Goal: Transaction & Acquisition: Purchase product/service

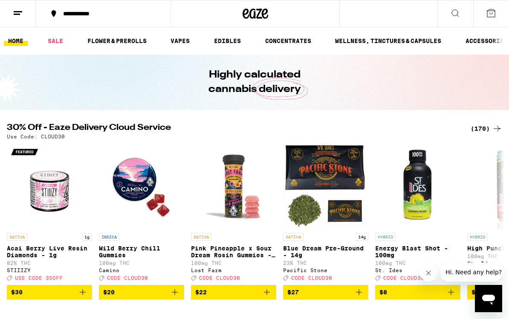
click at [113, 13] on div "**********" at bounding box center [108, 14] width 99 height 6
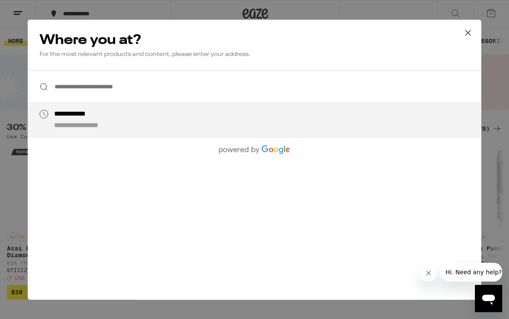
click at [122, 117] on div "**********" at bounding box center [271, 120] width 435 height 20
type input "**********"
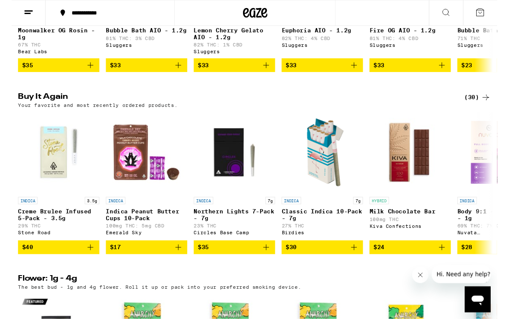
scroll to position [793, 0]
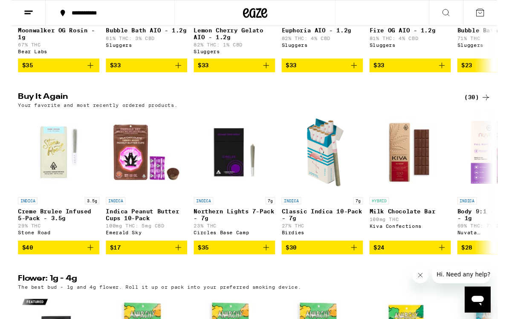
click at [89, 267] on button "$40" at bounding box center [49, 259] width 85 height 14
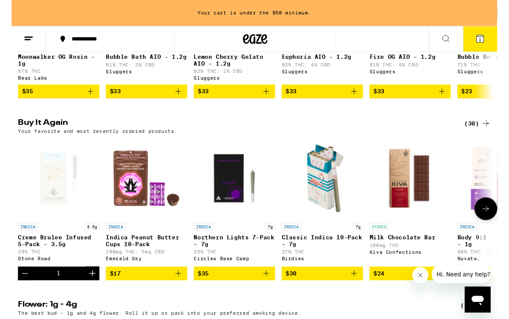
click at [89, 292] on icon "Increment" at bounding box center [85, 287] width 10 height 10
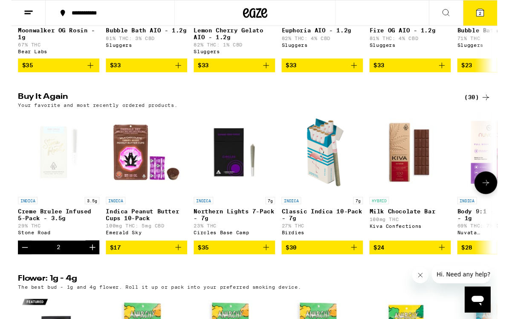
click at [88, 265] on icon "Increment" at bounding box center [85, 259] width 10 height 10
click at [86, 265] on icon "Increment" at bounding box center [85, 259] width 10 height 10
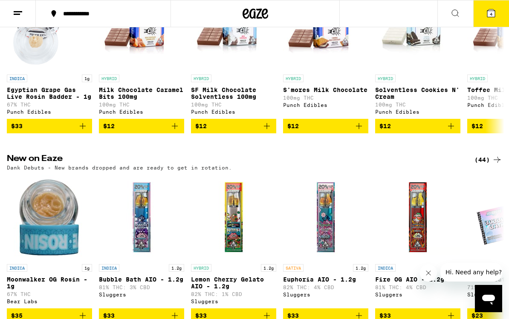
scroll to position [545, 0]
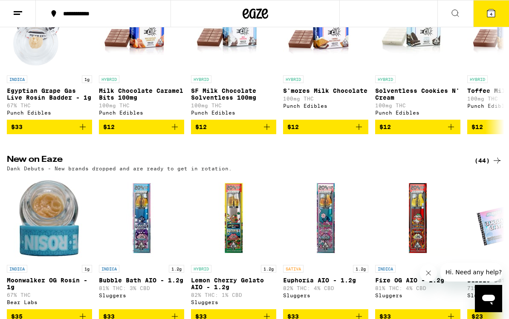
click at [490, 12] on span "4" at bounding box center [491, 14] width 3 height 5
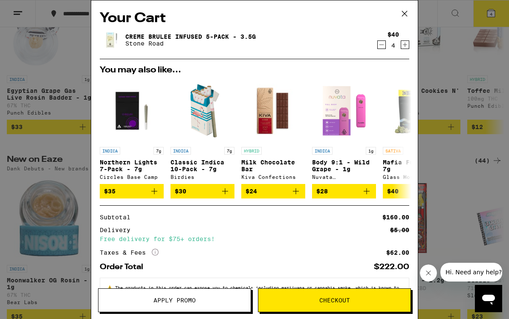
click at [384, 47] on icon "Decrement" at bounding box center [382, 45] width 8 height 10
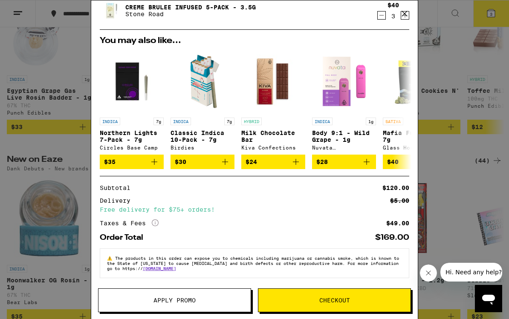
scroll to position [38, 0]
click at [335, 301] on span "Checkout" at bounding box center [334, 300] width 31 height 6
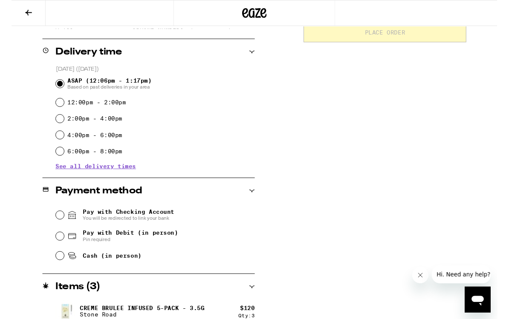
scroll to position [209, 0]
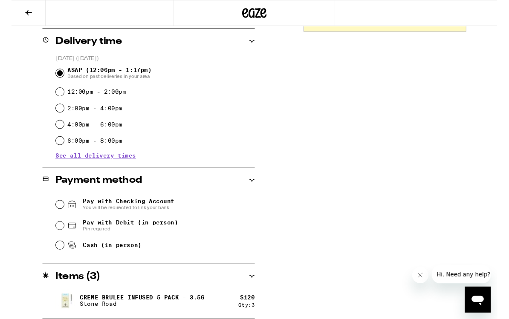
click at [53, 241] on input "Pay with Debit (in person) Pin required" at bounding box center [50, 236] width 9 height 9
radio input "true"
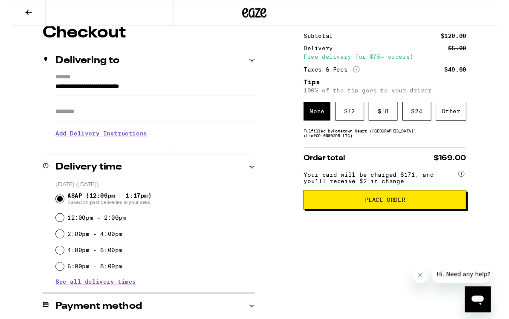
click at [358, 115] on div "$ 12" at bounding box center [354, 117] width 30 height 20
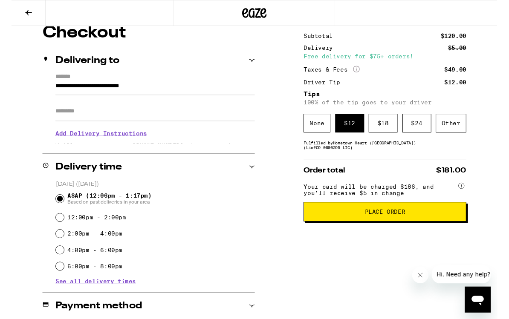
click at [399, 225] on span "Place Order" at bounding box center [391, 222] width 42 height 6
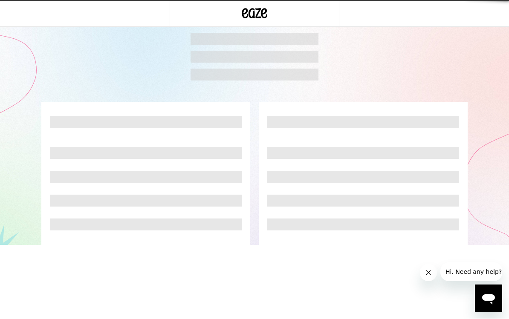
scroll to position [0, 0]
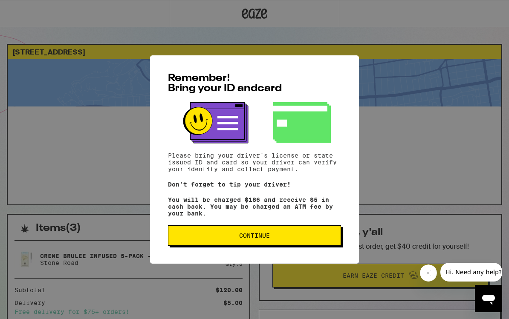
click at [266, 237] on span "Continue" at bounding box center [254, 236] width 31 height 6
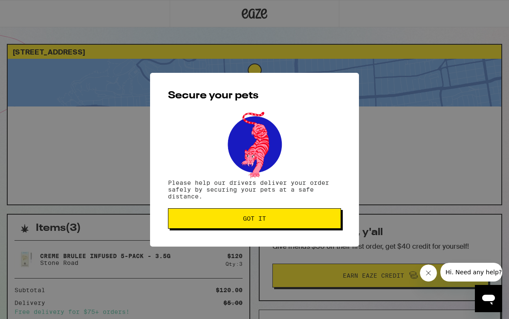
click at [262, 219] on span "Got it" at bounding box center [254, 219] width 23 height 6
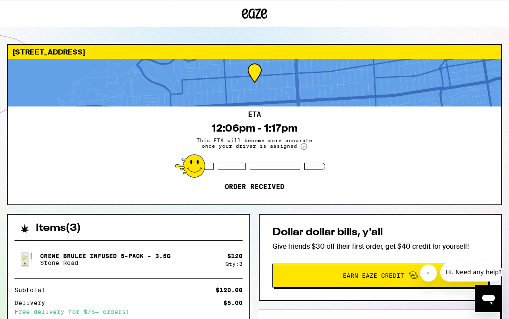
scroll to position [0, 0]
